Goal: Task Accomplishment & Management: Manage account settings

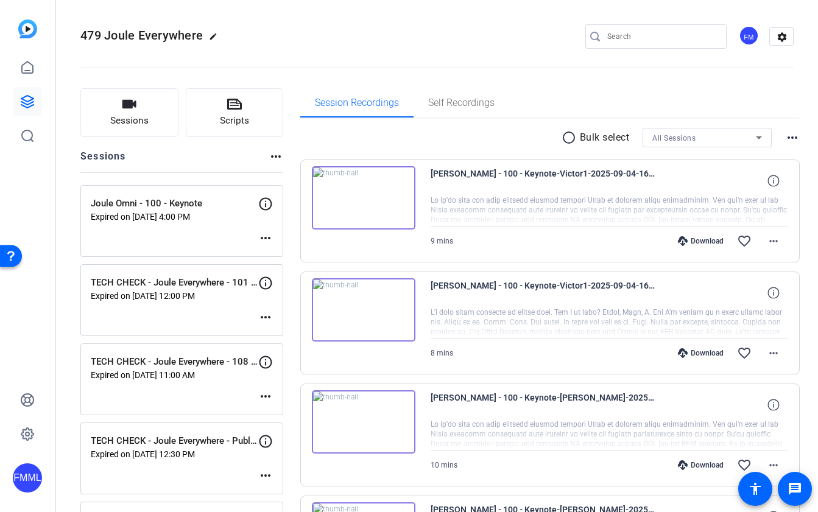
click at [265, 237] on mat-icon "more_horiz" at bounding box center [265, 238] width 15 height 15
click at [281, 255] on span "Edit Session" at bounding box center [295, 256] width 55 height 15
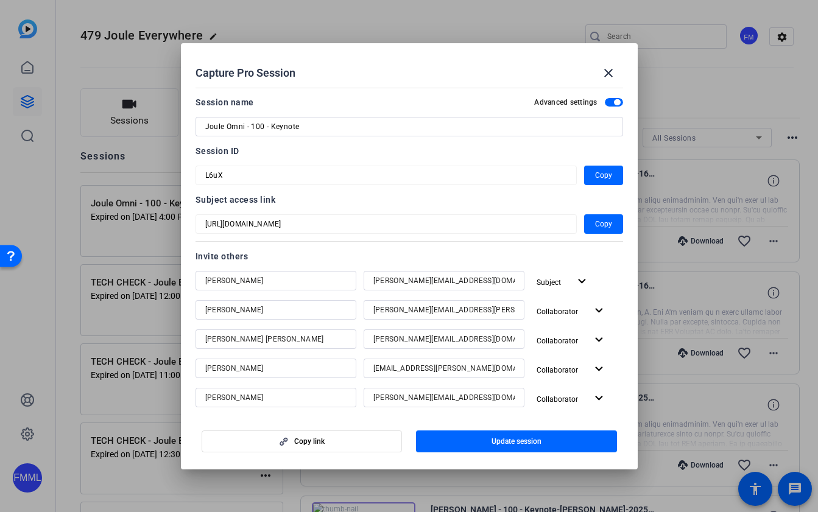
scroll to position [314, 0]
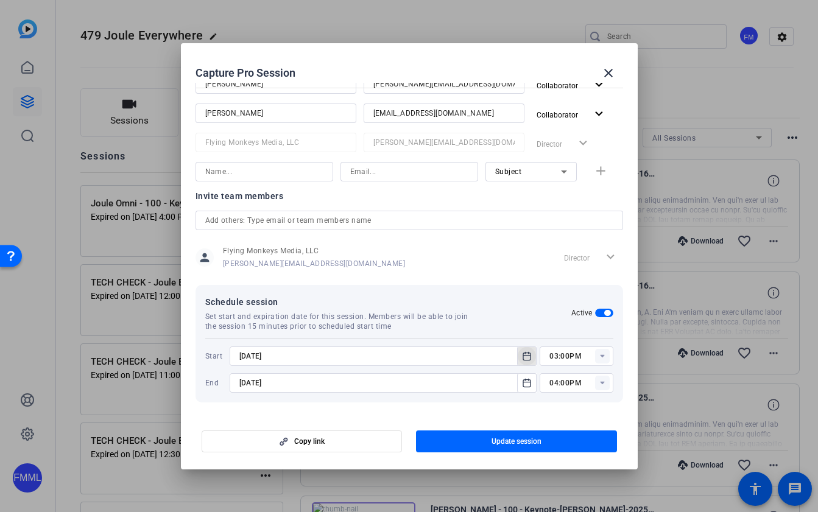
click at [528, 361] on icon "Open calendar" at bounding box center [527, 356] width 10 height 15
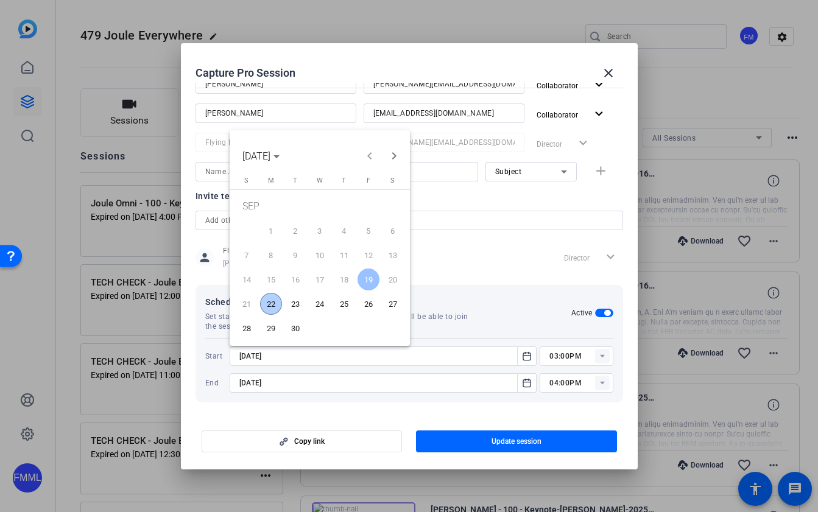
click at [266, 300] on span "22" at bounding box center [271, 304] width 22 height 22
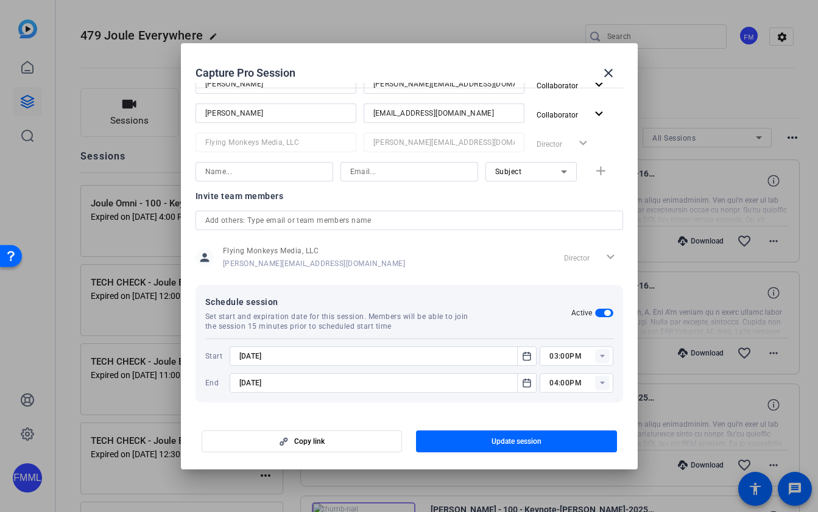
type input "[DATE]"
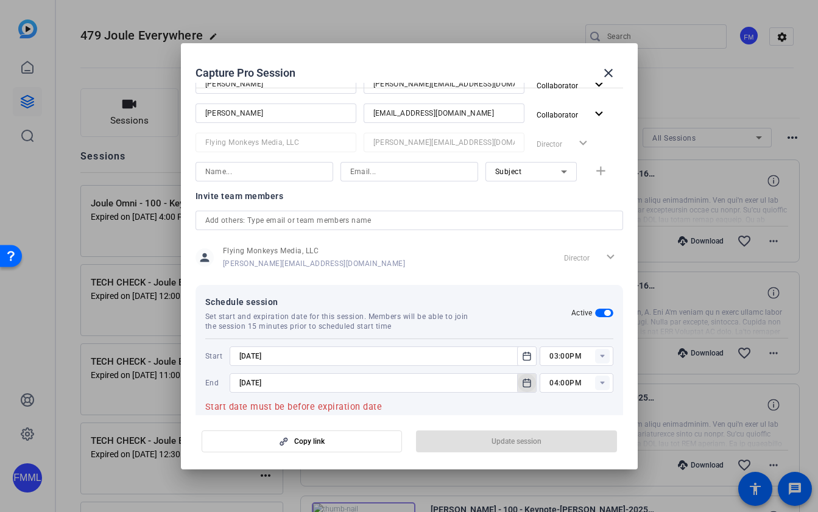
click at [521, 385] on mat-icon "Open calendar" at bounding box center [527, 383] width 15 height 15
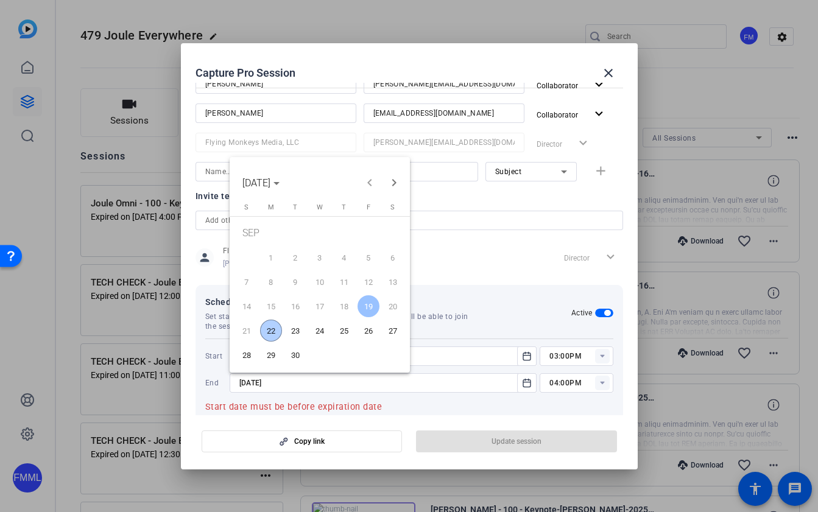
click at [278, 329] on span "22" at bounding box center [271, 331] width 22 height 22
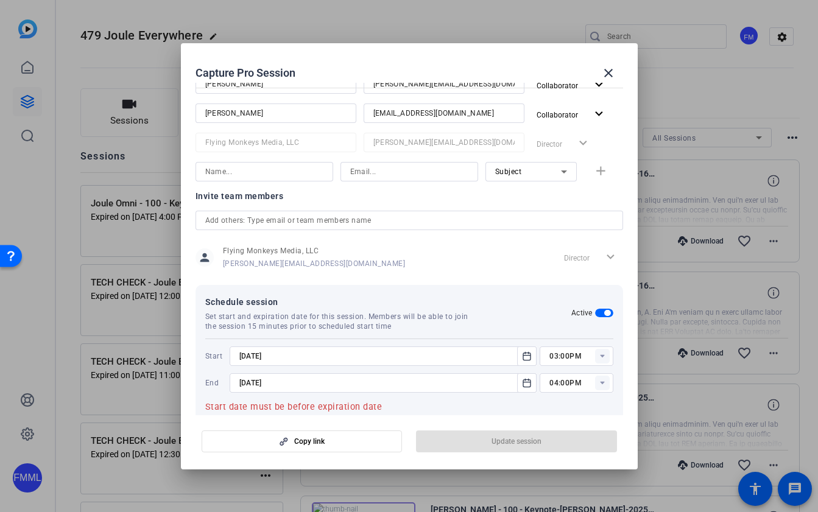
type input "[DATE]"
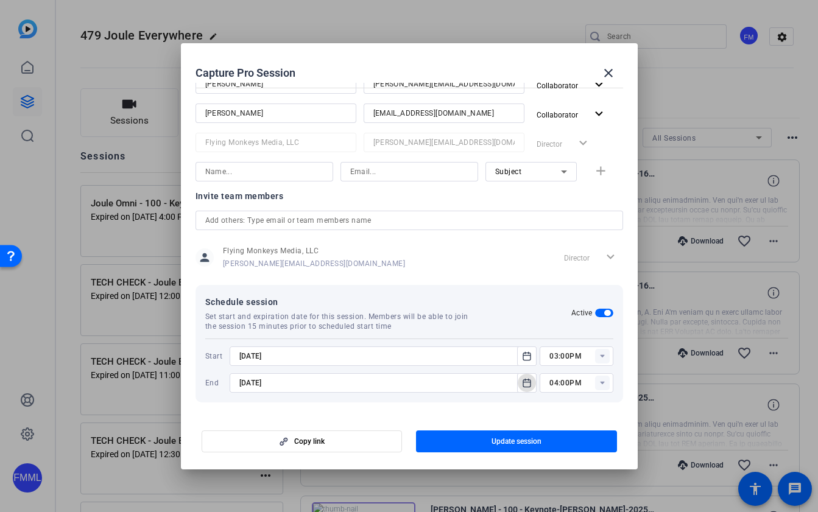
click at [602, 356] on icon at bounding box center [602, 356] width 4 height 3
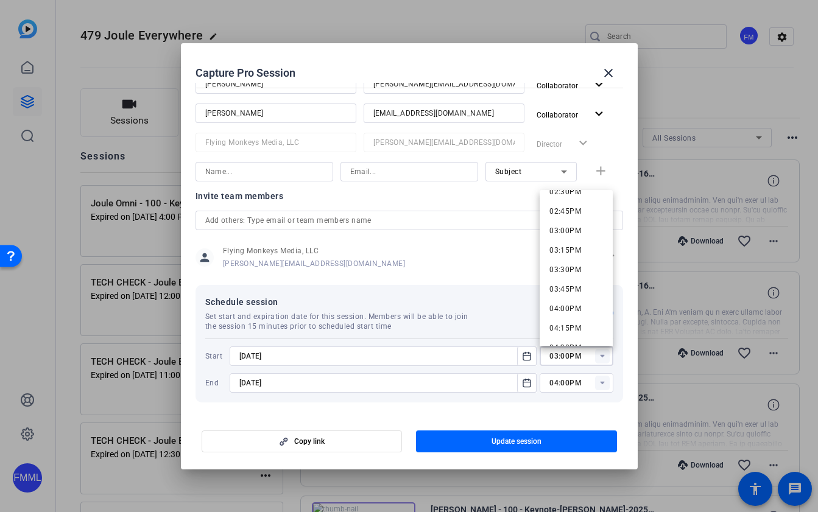
scroll to position [1156, 0]
click at [578, 255] on span "03:30PM" at bounding box center [566, 257] width 32 height 9
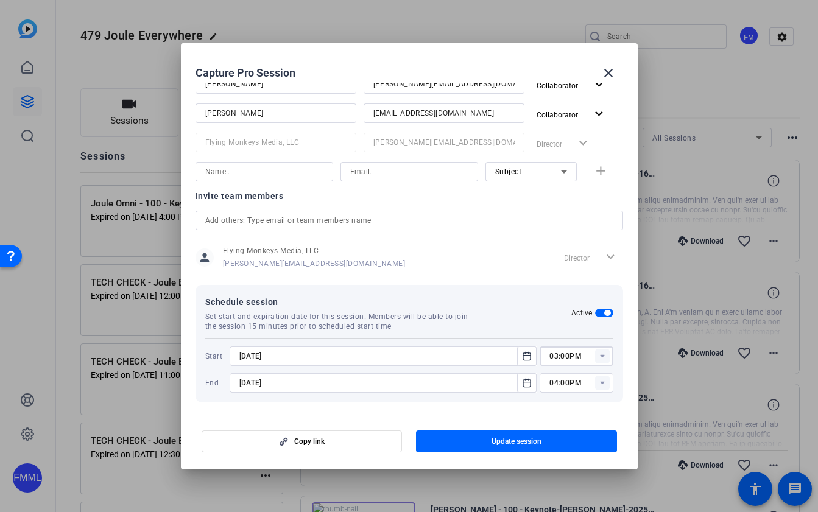
type input "03:30PM"
click at [607, 381] on rect at bounding box center [602, 383] width 15 height 15
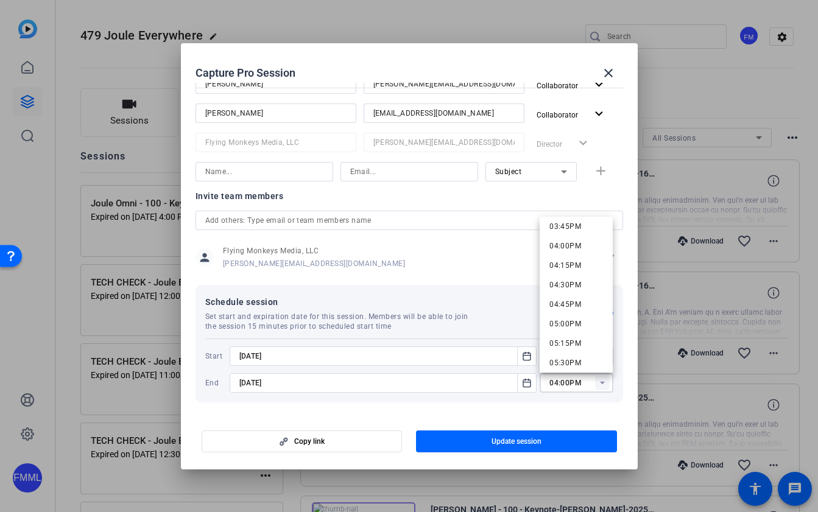
scroll to position [1215, 0]
click at [575, 304] on span "04:30PM" at bounding box center [566, 303] width 32 height 9
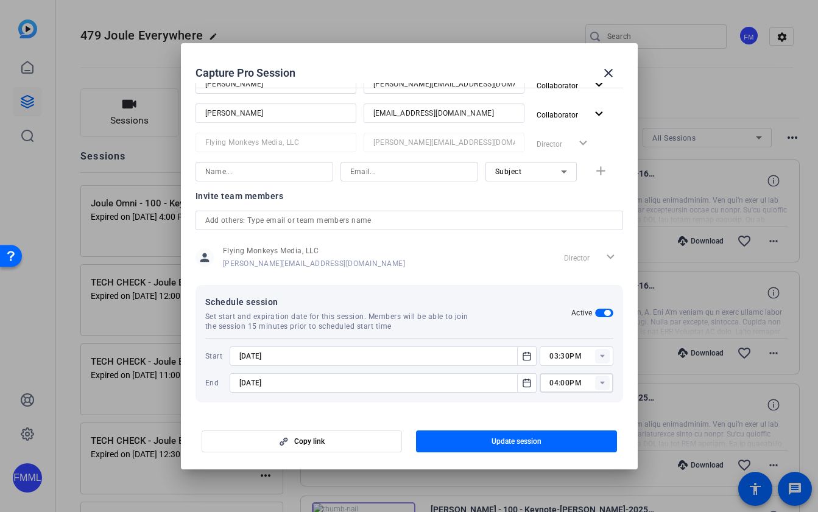
type input "04:30PM"
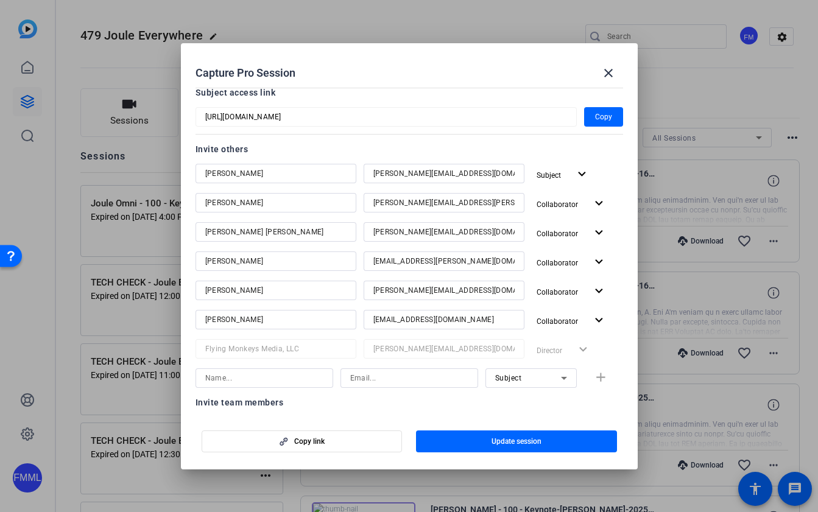
scroll to position [146, 0]
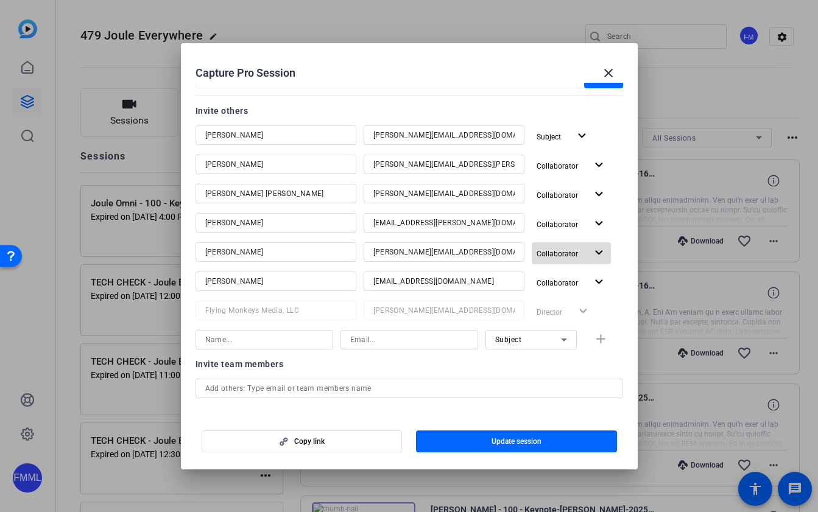
click at [603, 264] on span "button" at bounding box center [572, 253] width 80 height 29
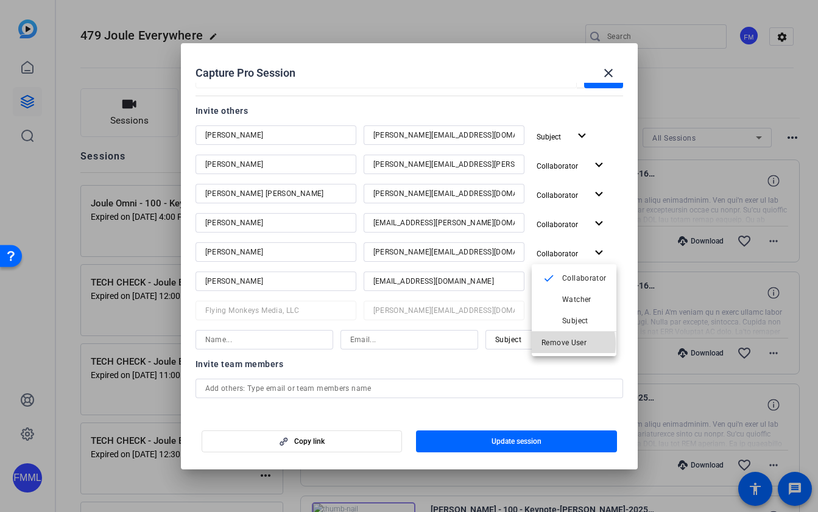
click at [564, 344] on span "Remove User" at bounding box center [564, 342] width 45 height 9
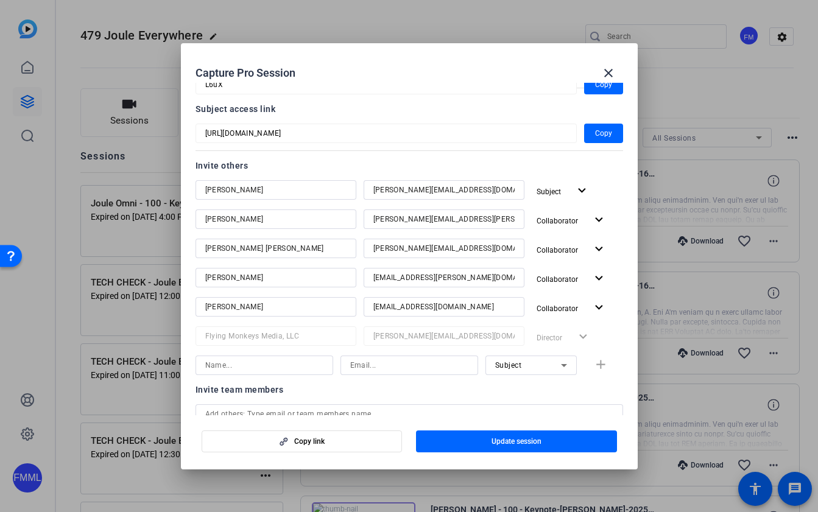
scroll to position [78, 0]
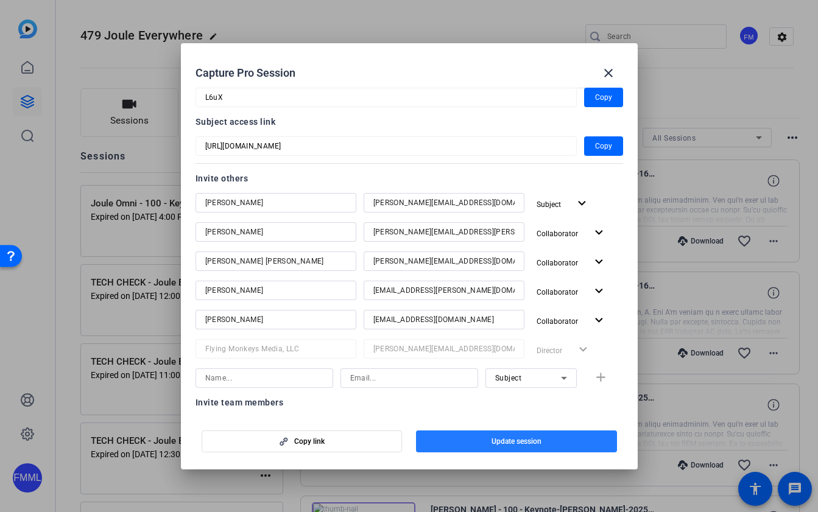
click at [538, 444] on span "Update session" at bounding box center [517, 442] width 50 height 10
